Goal: Information Seeking & Learning: Learn about a topic

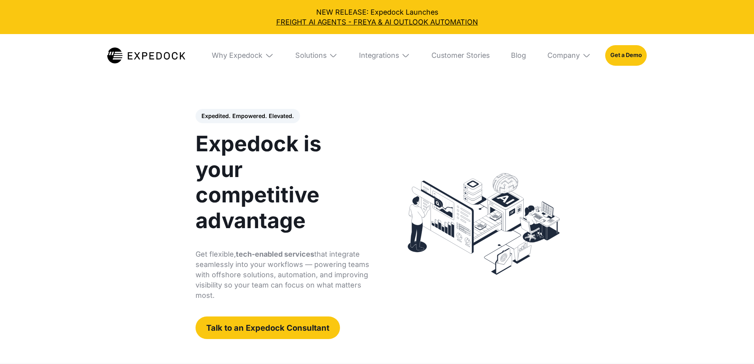
select select
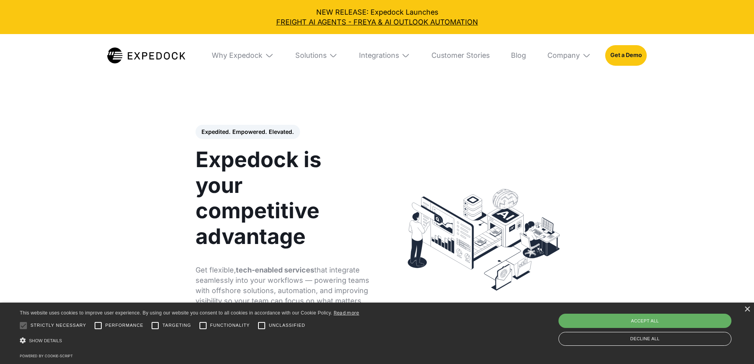
click at [646, 317] on div "Accept all" at bounding box center [645, 321] width 173 height 14
checkbox input "true"
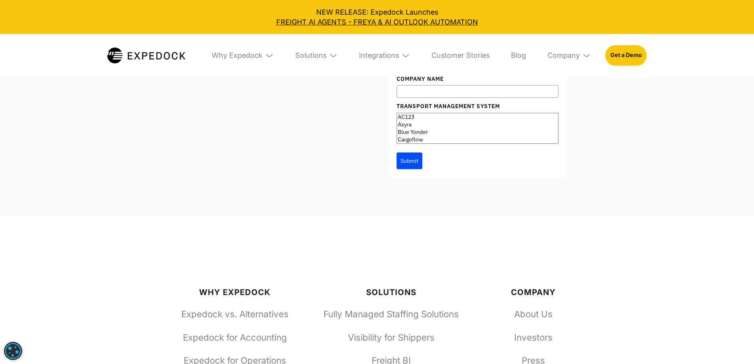
scroll to position [2901, 0]
drag, startPoint x: 554, startPoint y: 179, endPoint x: 557, endPoint y: 170, distance: 9.1
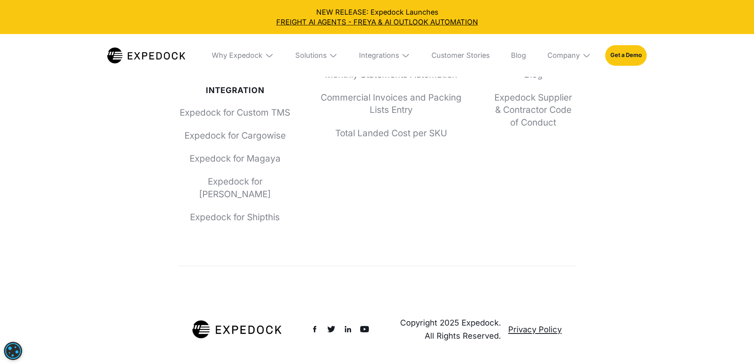
scroll to position [3780, 0]
click at [346, 324] on img at bounding box center [348, 329] width 10 height 10
